Goal: Information Seeking & Learning: Learn about a topic

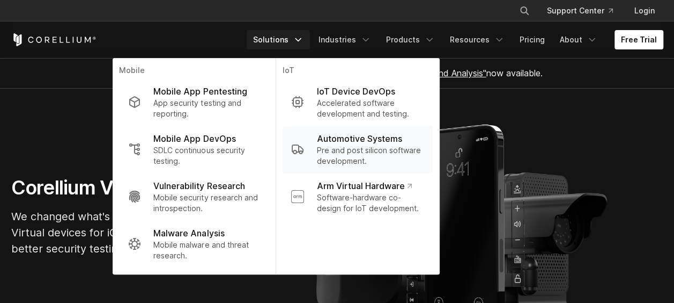
click at [353, 164] on p "Pre and post silicon software development." at bounding box center [370, 155] width 107 height 21
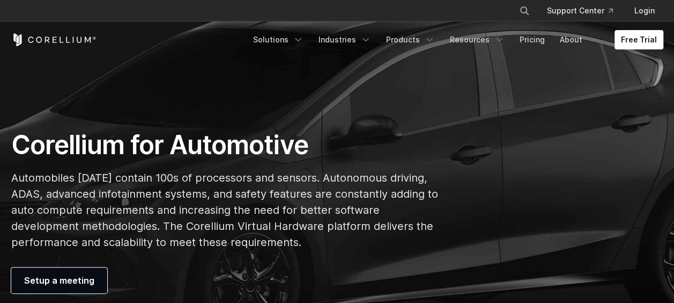
click at [289, 204] on p "Automobiles [DATE] contain 100s of processors and sensors. Autonomous driving, …" at bounding box center [225, 210] width 428 height 80
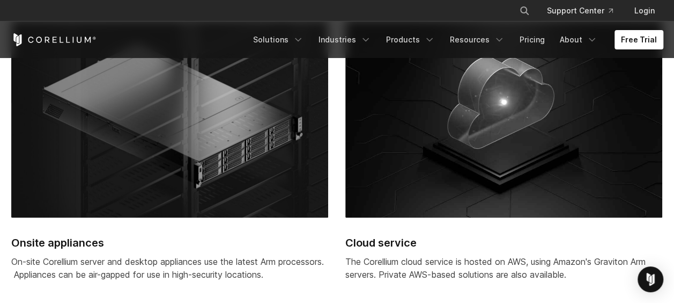
scroll to position [2597, 0]
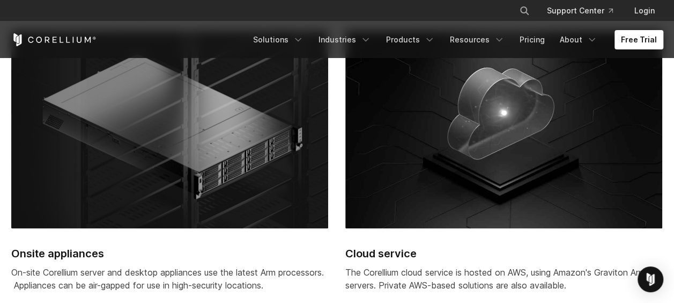
click at [494, 212] on img at bounding box center [504, 129] width 317 height 197
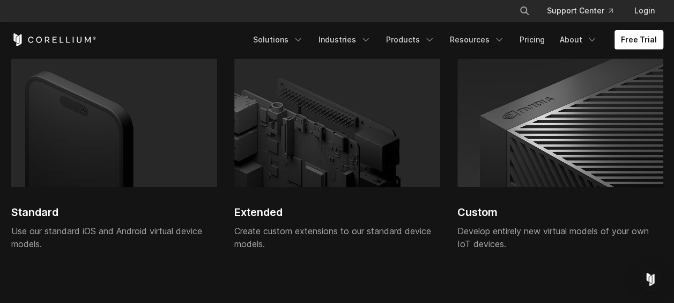
scroll to position [2225, 0]
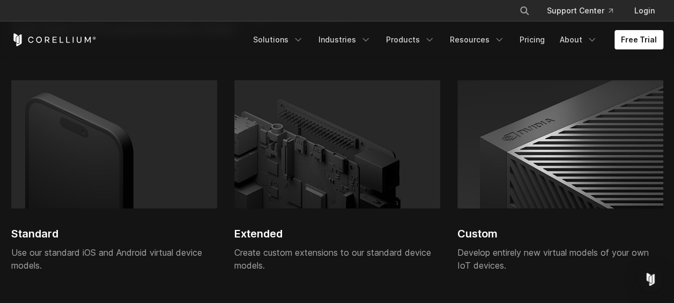
click at [350, 187] on img at bounding box center [337, 144] width 206 height 128
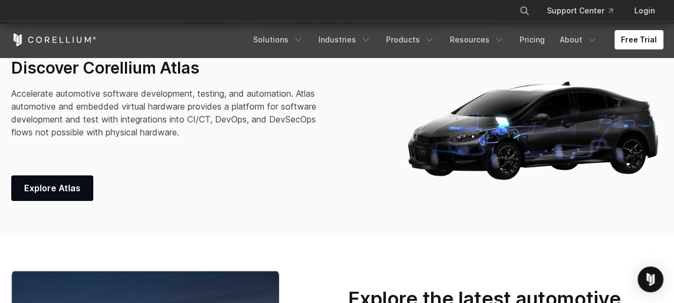
scroll to position [322, 0]
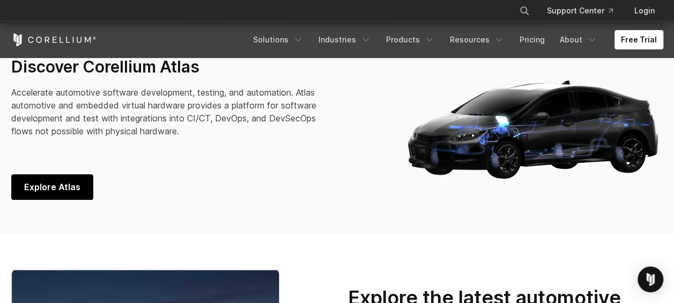
click at [65, 180] on span "Explore Atlas" at bounding box center [52, 186] width 56 height 13
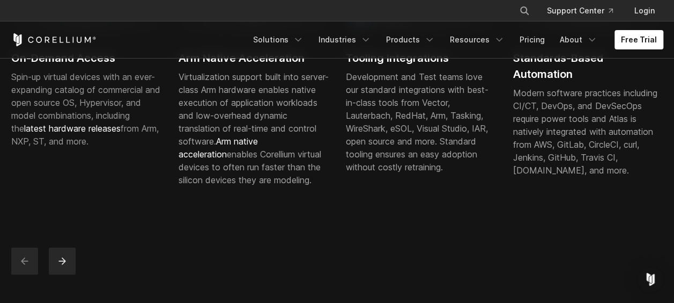
scroll to position [436, 0]
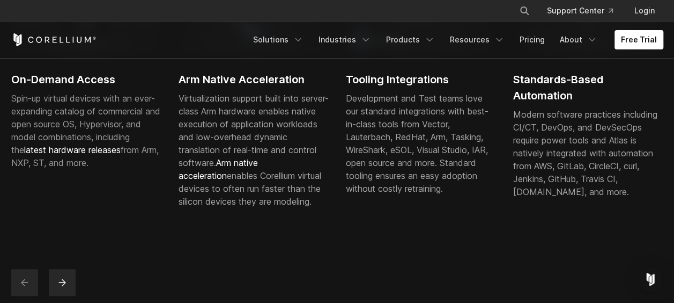
click at [250, 220] on div "Arm Native Acceleration Virtualization support built into server-class Arm hard…" at bounding box center [254, 90] width 150 height 260
click at [475, 195] on div "Development and Test teams love our standard integrations with best-in-class to…" at bounding box center [421, 143] width 150 height 103
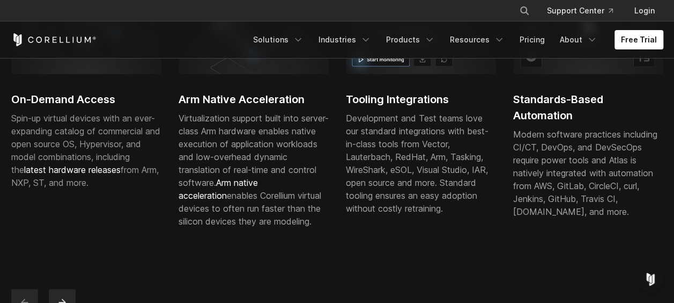
scroll to position [415, 0]
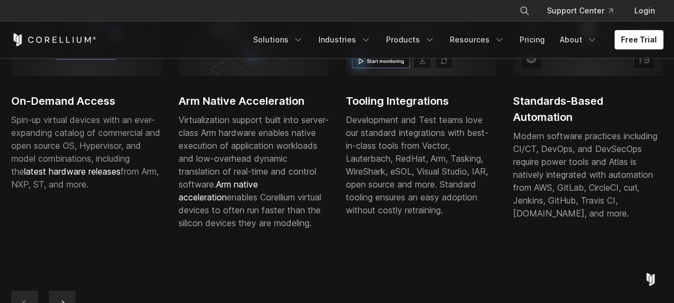
click at [452, 255] on div "On-Demand Access Spin-up virtual devices with an ever-expanding catalog of comm…" at bounding box center [597, 122] width 1172 height 281
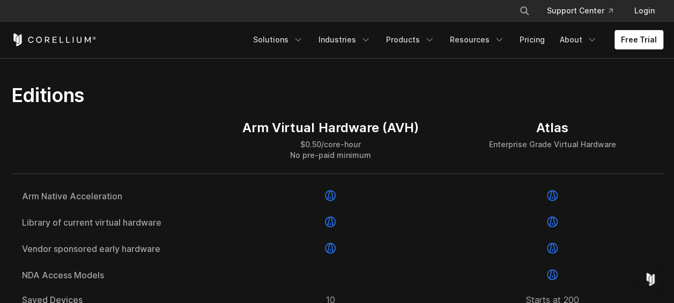
scroll to position [1289, 0]
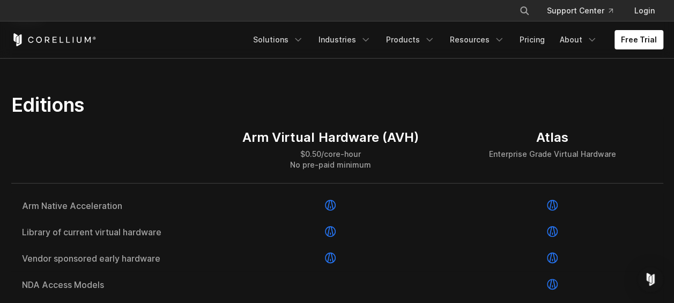
click at [371, 116] on h2 "Editions" at bounding box center [225, 105] width 428 height 24
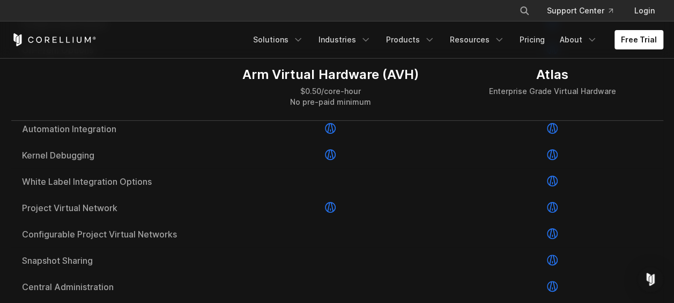
scroll to position [1742, 0]
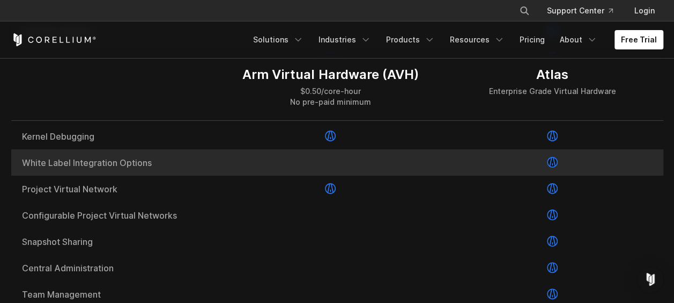
click at [564, 175] on div at bounding box center [553, 162] width 222 height 26
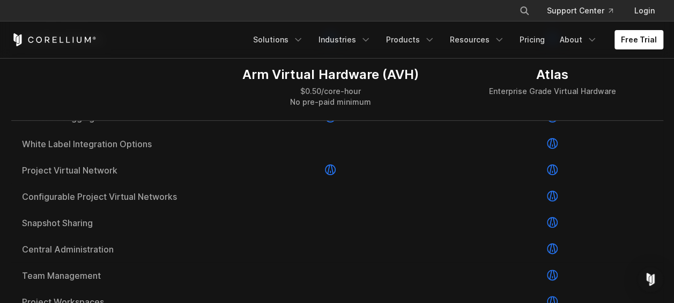
scroll to position [1757, 0]
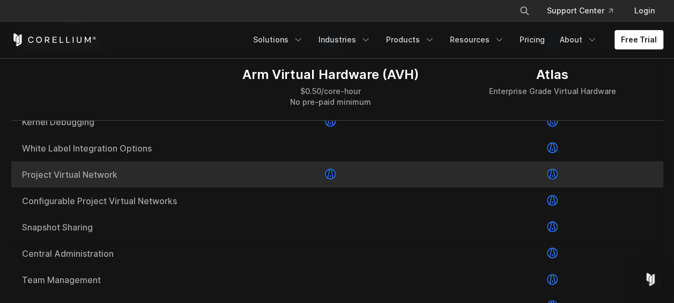
click at [293, 187] on div at bounding box center [331, 174] width 222 height 26
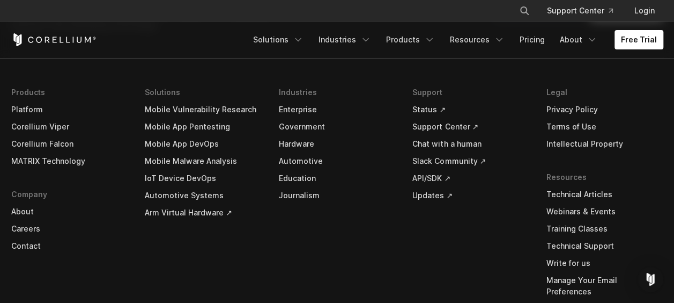
scroll to position [3221, 0]
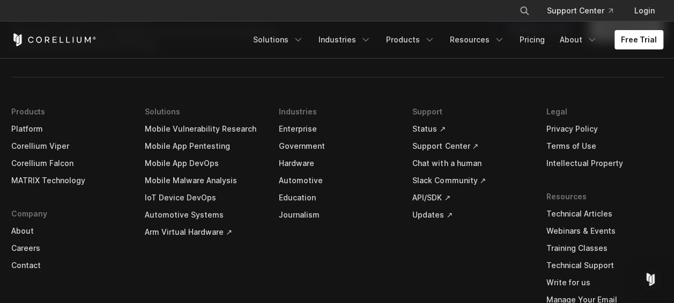
click at [183, 223] on link "Automotive Systems" at bounding box center [203, 214] width 117 height 17
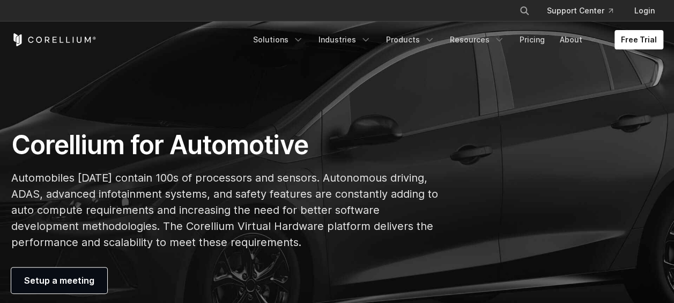
click at [467, 216] on div "Corellium for Automotive Automobiles [DATE] contain 100s of processors and sens…" at bounding box center [338, 211] width 674 height 164
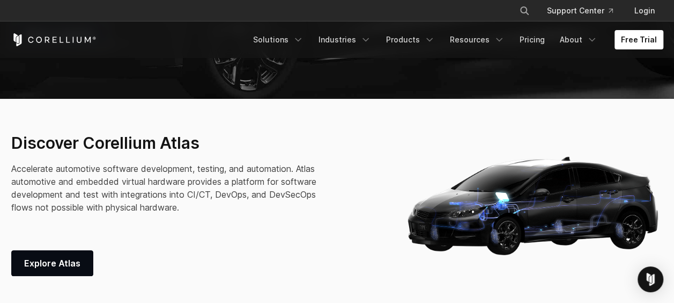
scroll to position [265, 0]
